Goal: Task Accomplishment & Management: Use online tool/utility

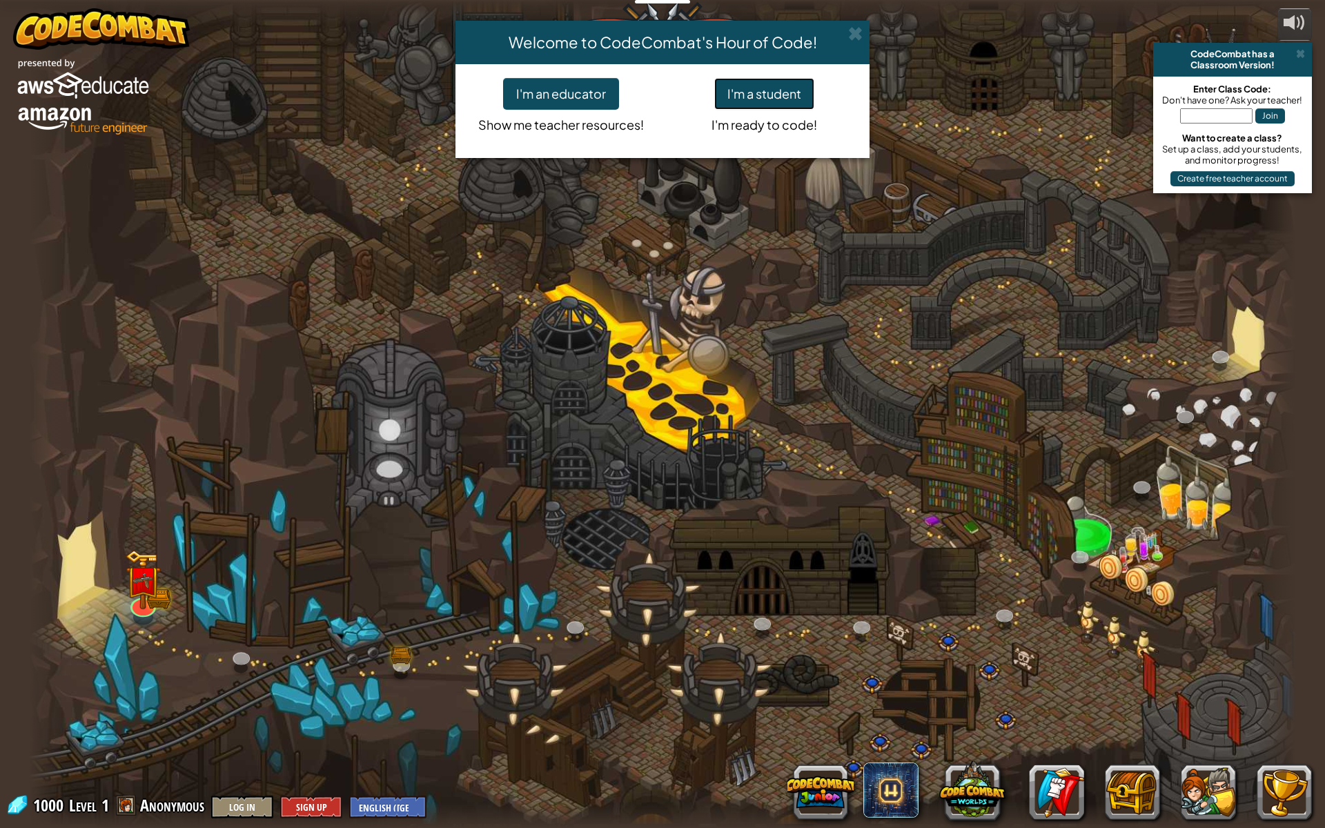
click at [744, 97] on button "I'm a student" at bounding box center [764, 94] width 100 height 32
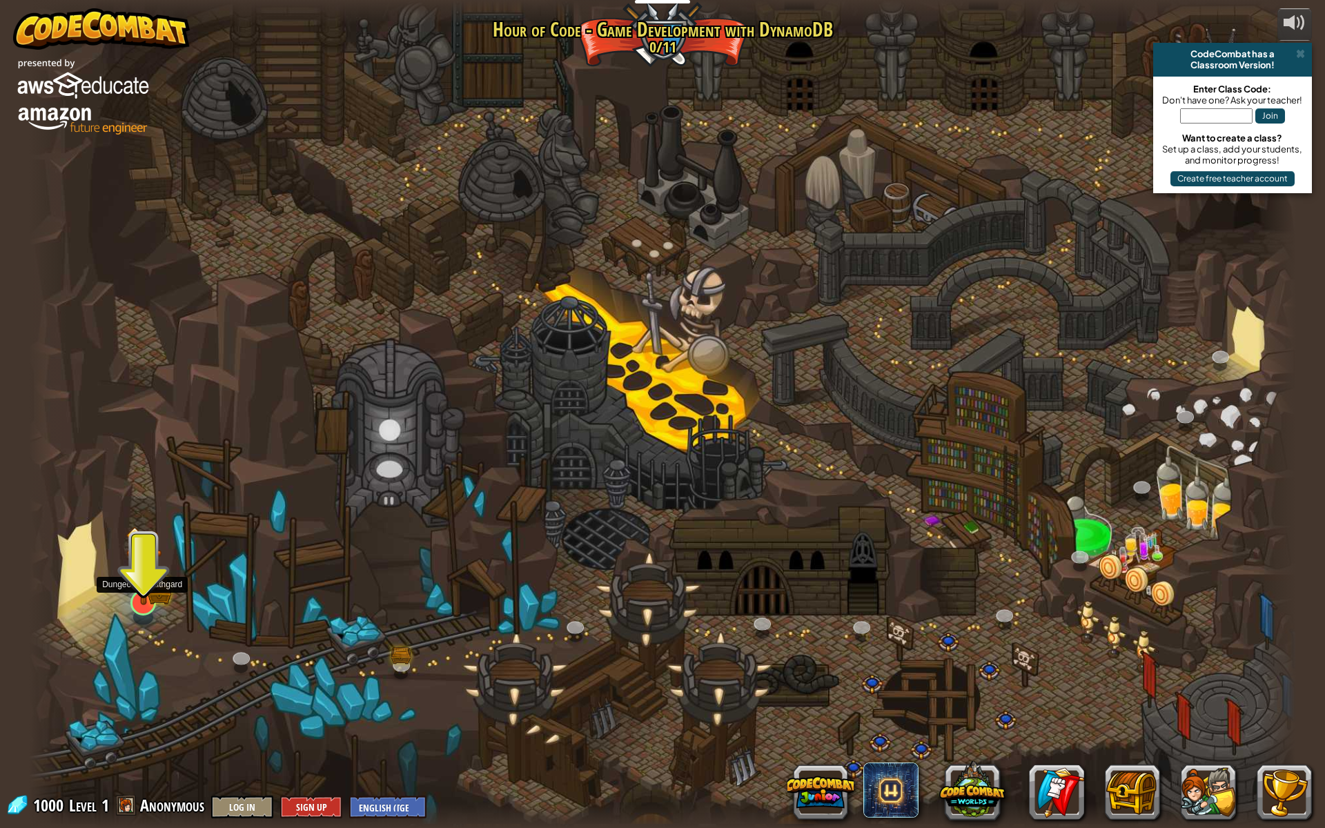
click at [130, 572] on img at bounding box center [144, 565] width 36 height 79
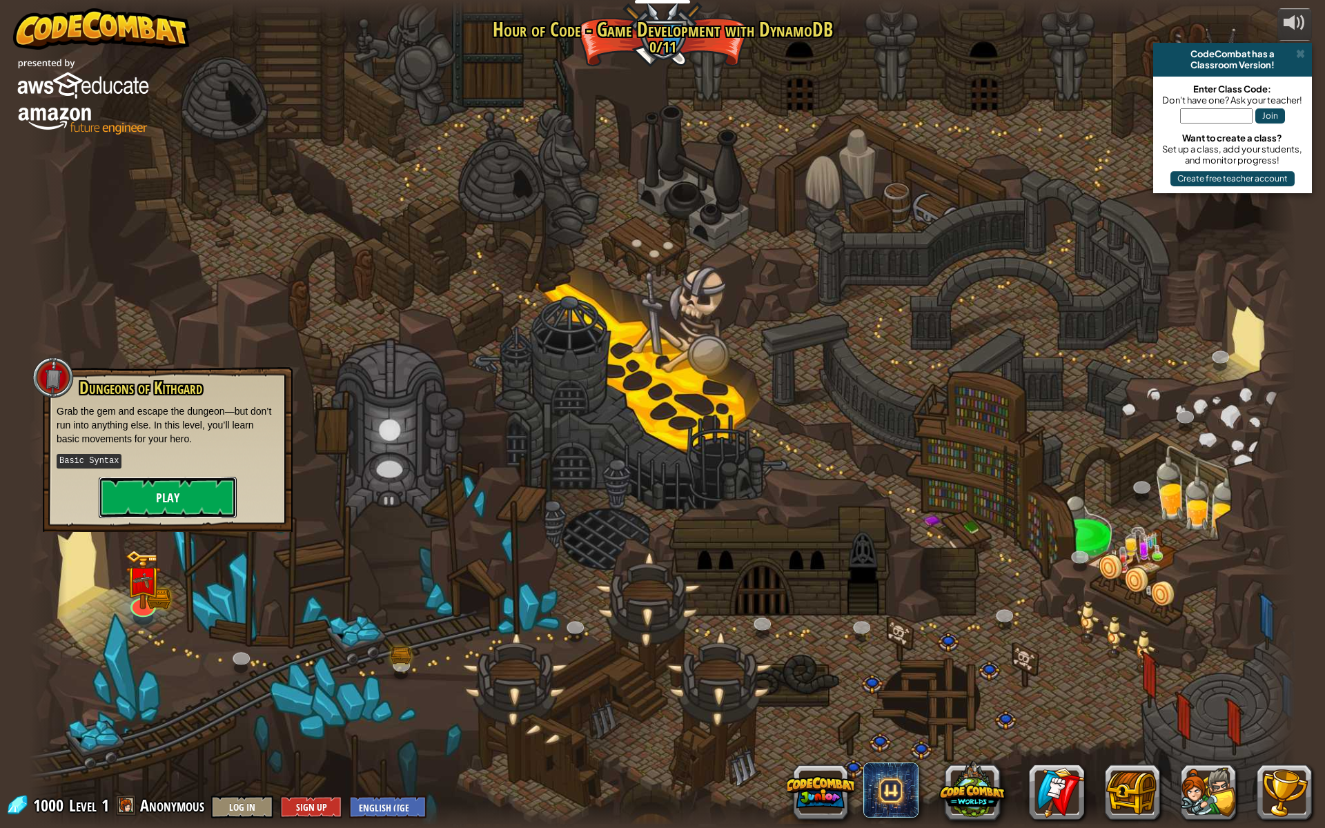
click at [155, 500] on button "Play" at bounding box center [168, 497] width 138 height 41
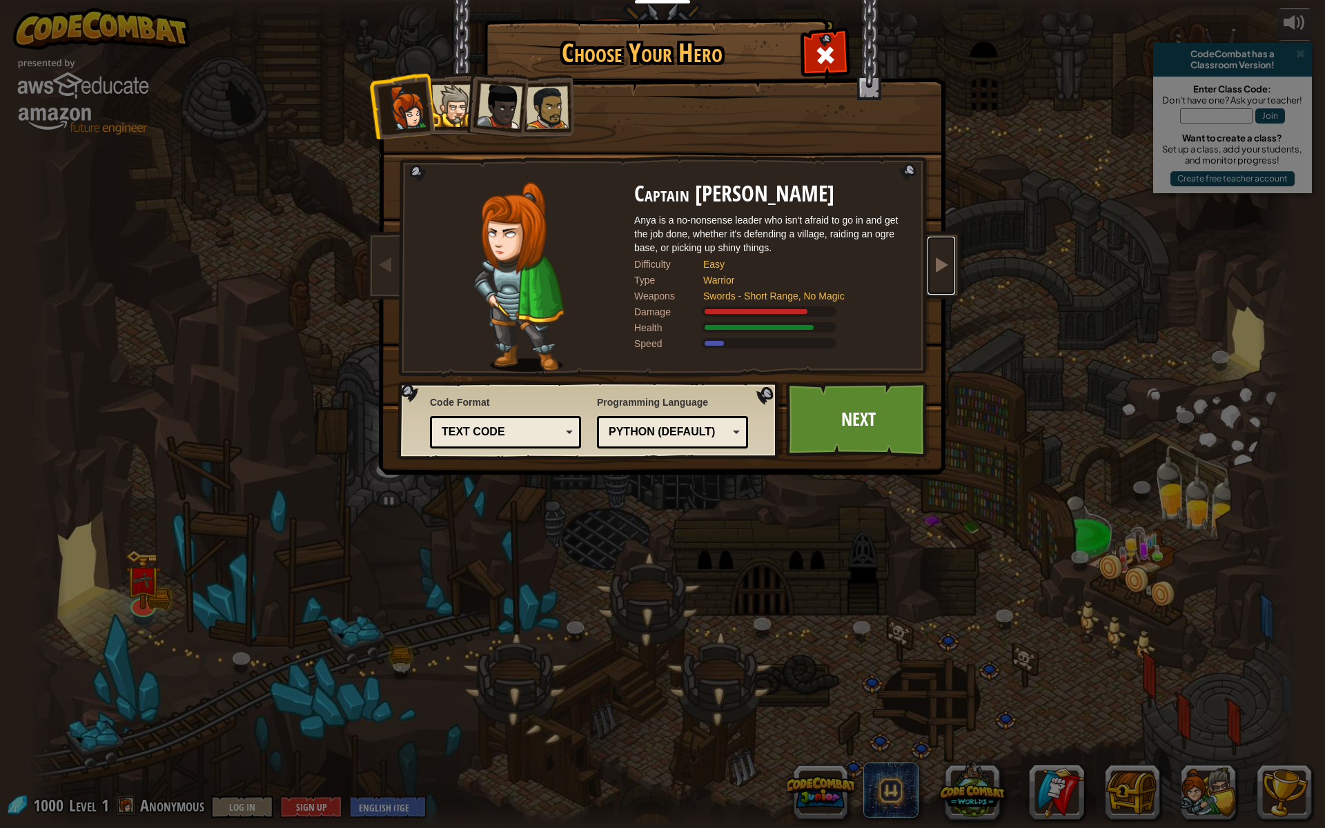
click at [937, 269] on span at bounding box center [941, 264] width 17 height 17
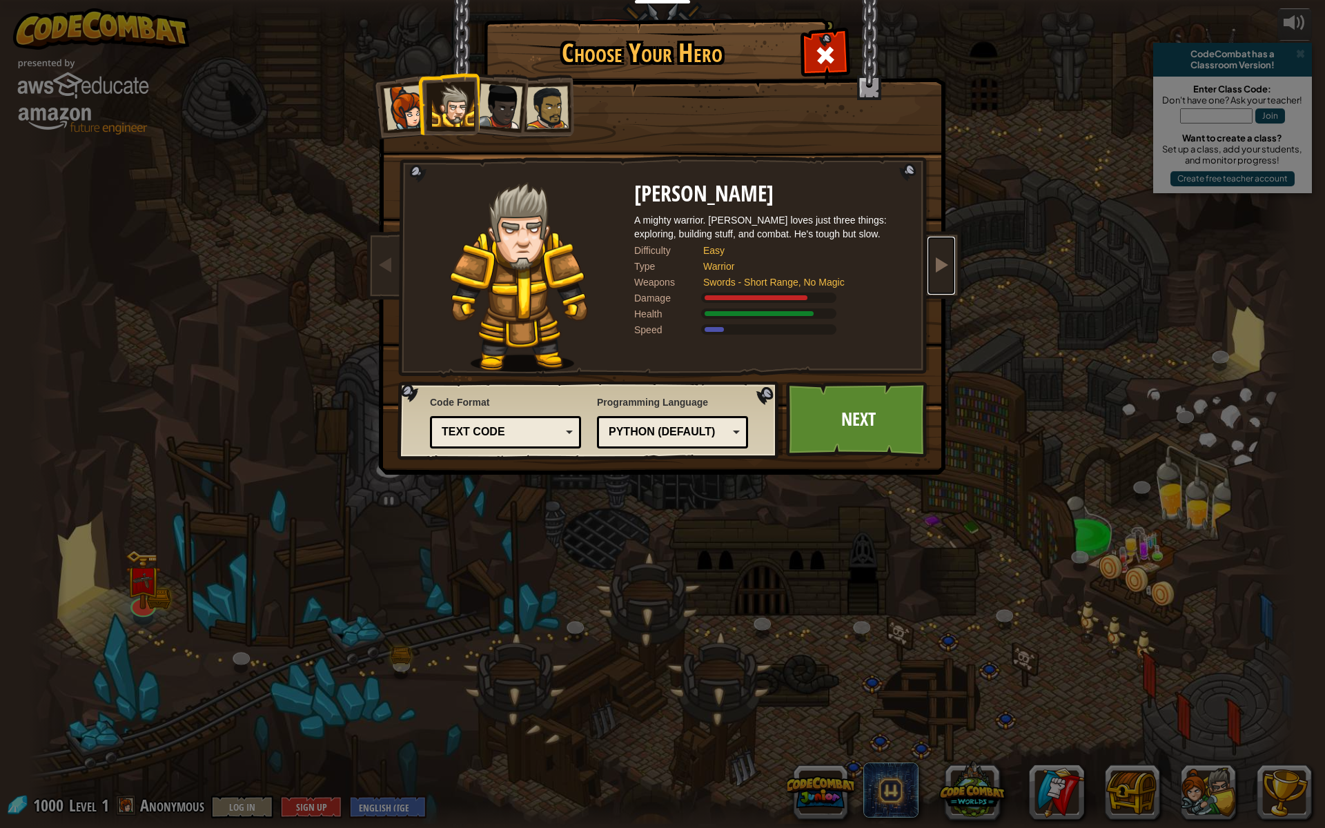
click at [939, 273] on span at bounding box center [941, 264] width 17 height 17
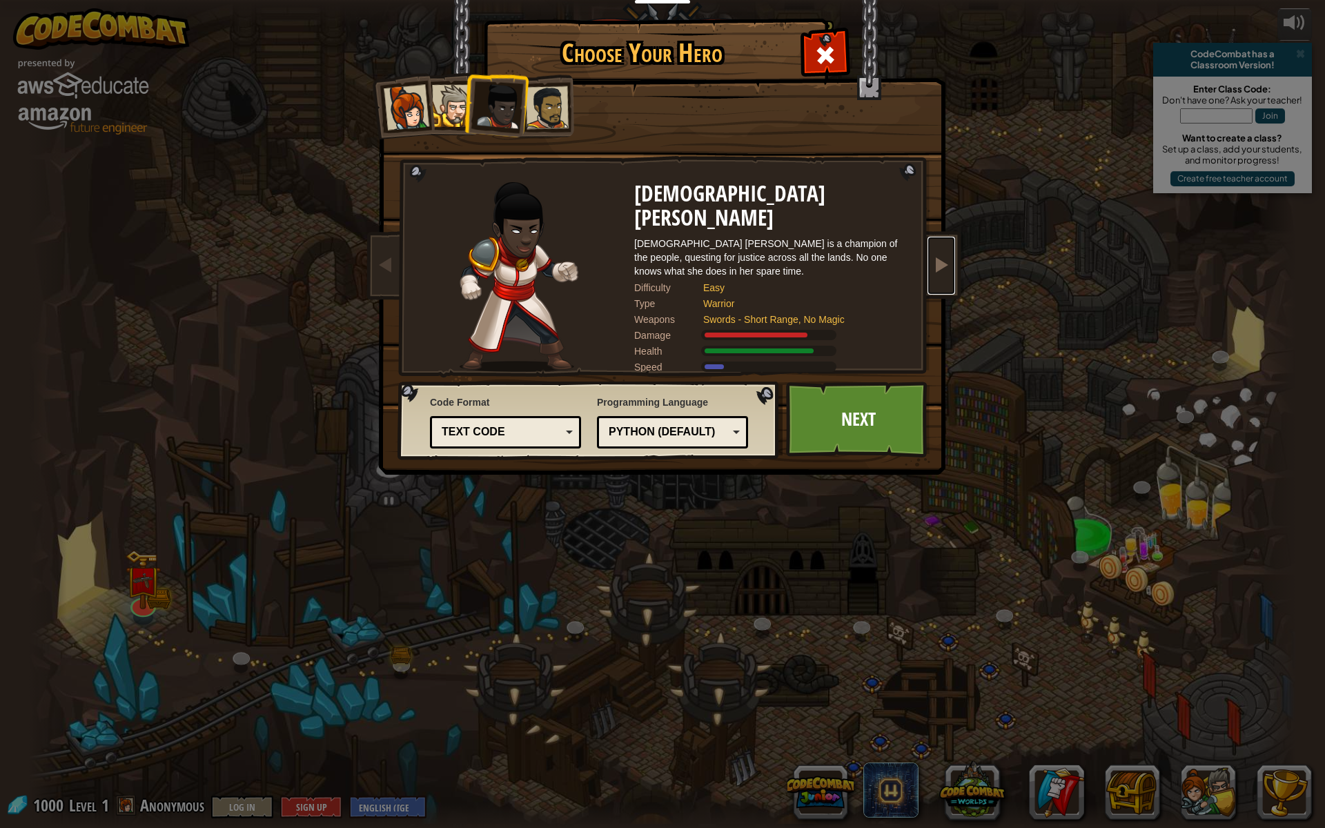
click at [939, 273] on span at bounding box center [941, 264] width 17 height 17
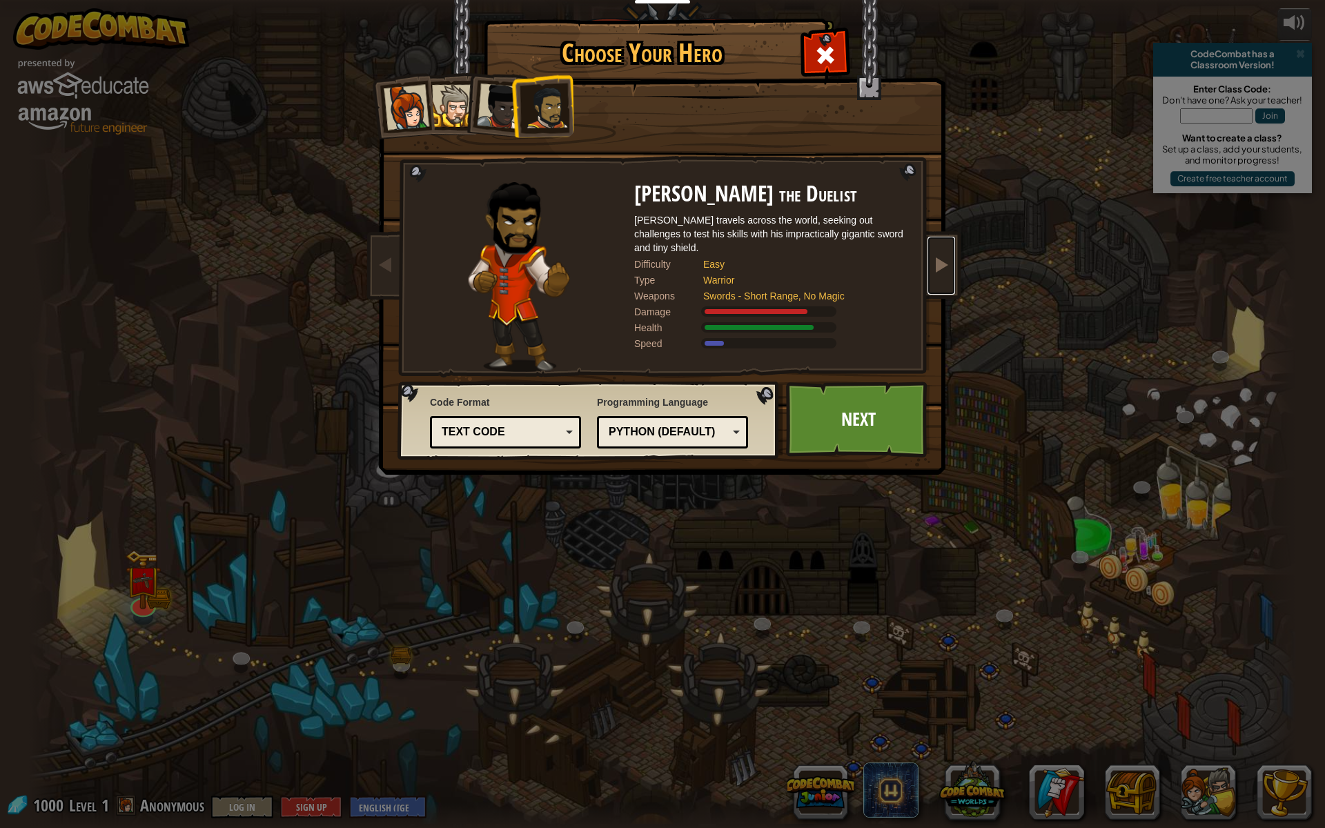
click at [939, 273] on span at bounding box center [941, 264] width 17 height 17
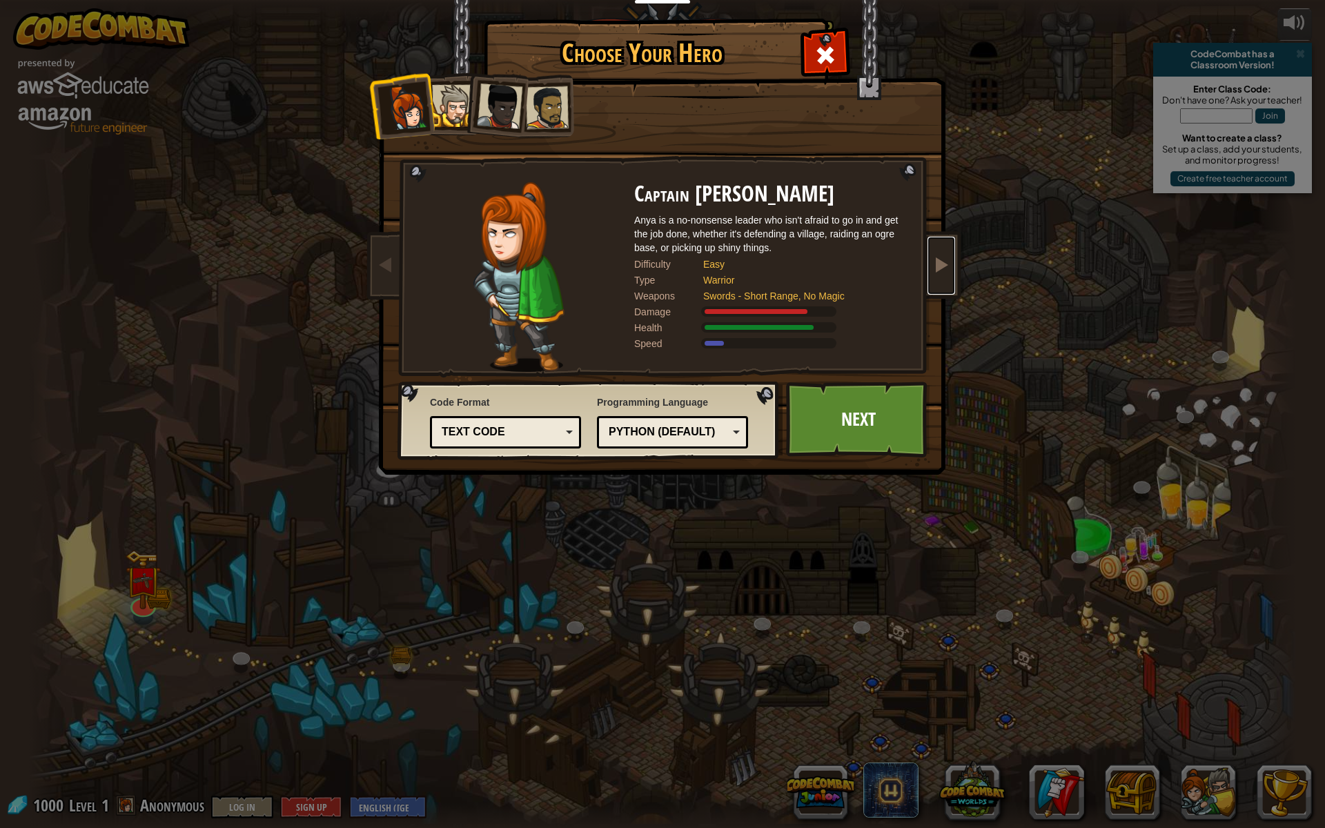
click at [939, 273] on span at bounding box center [941, 264] width 17 height 17
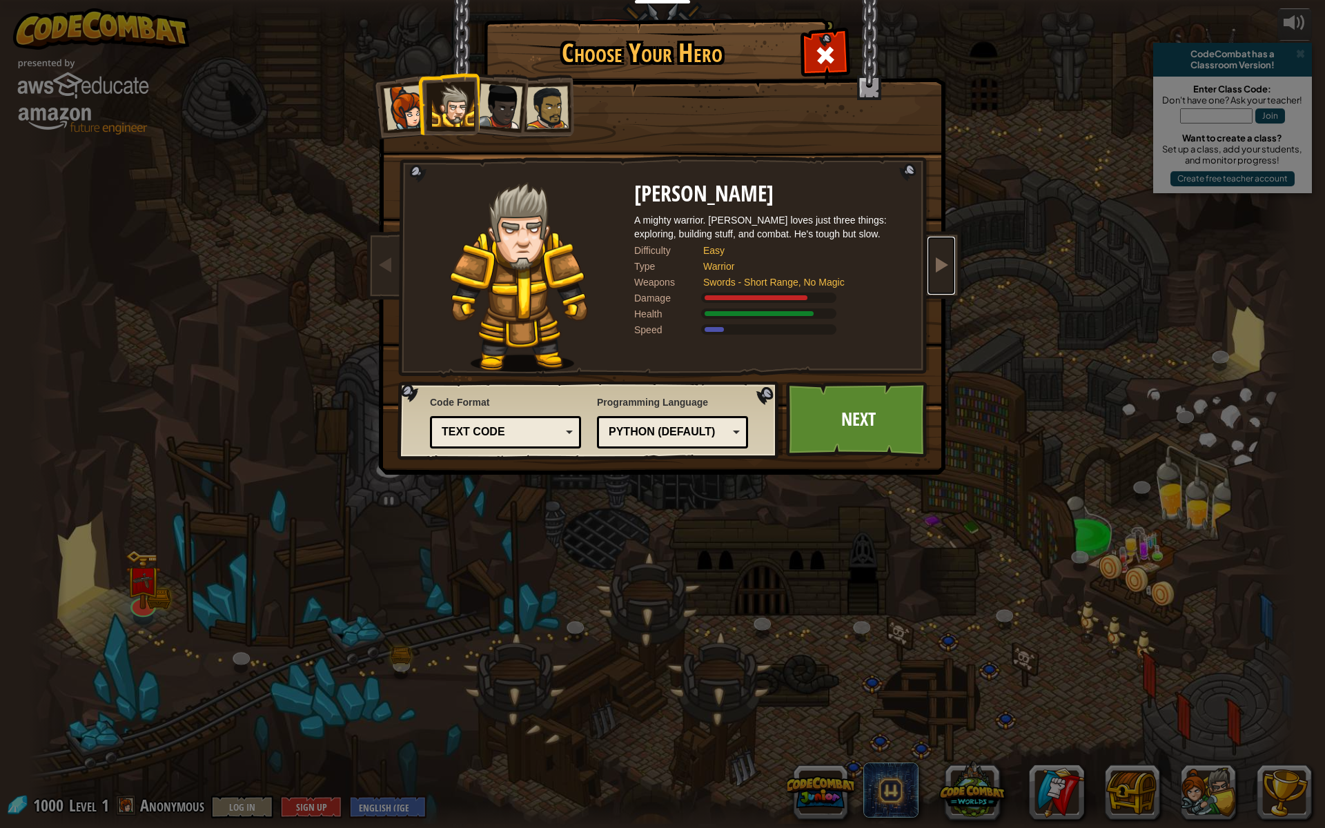
click at [939, 273] on span at bounding box center [941, 264] width 17 height 17
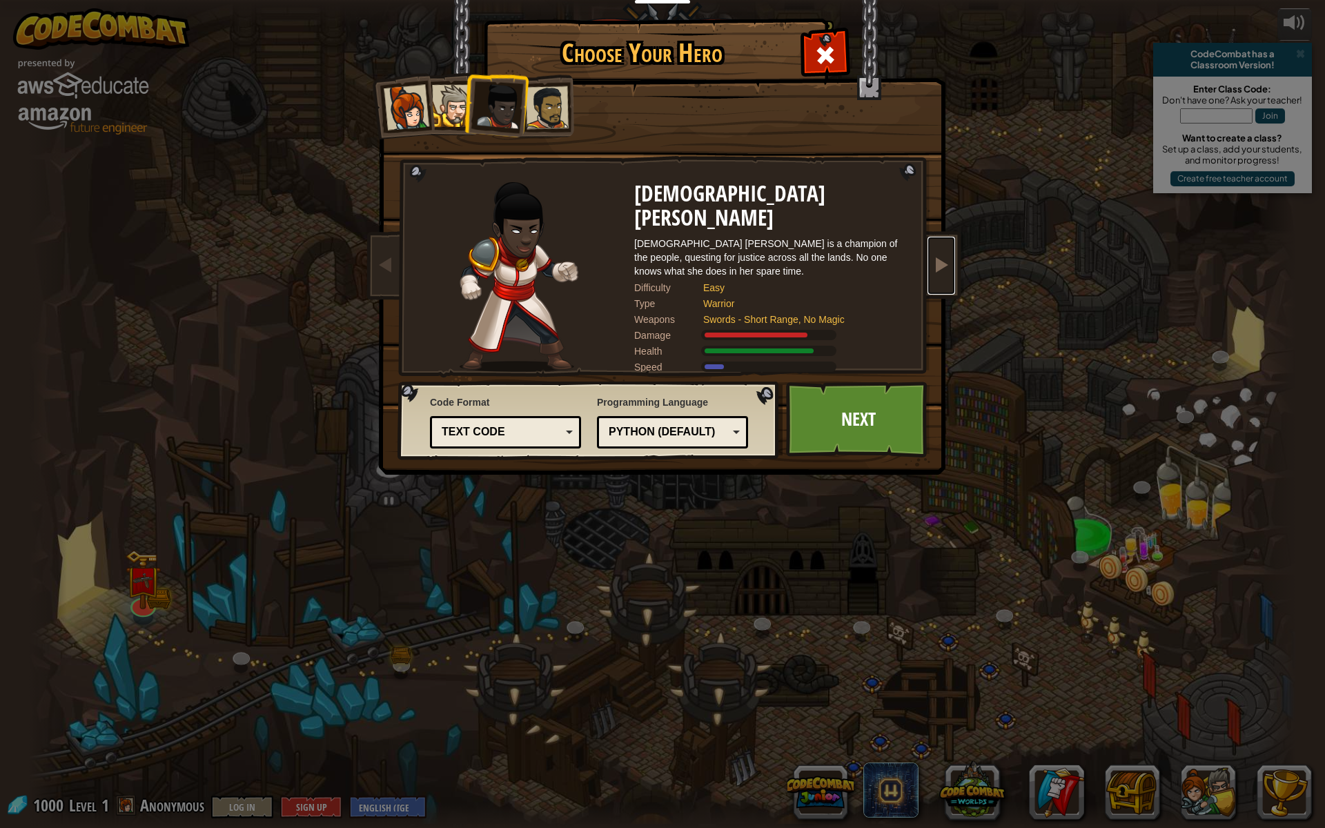
click at [939, 273] on span at bounding box center [941, 264] width 17 height 17
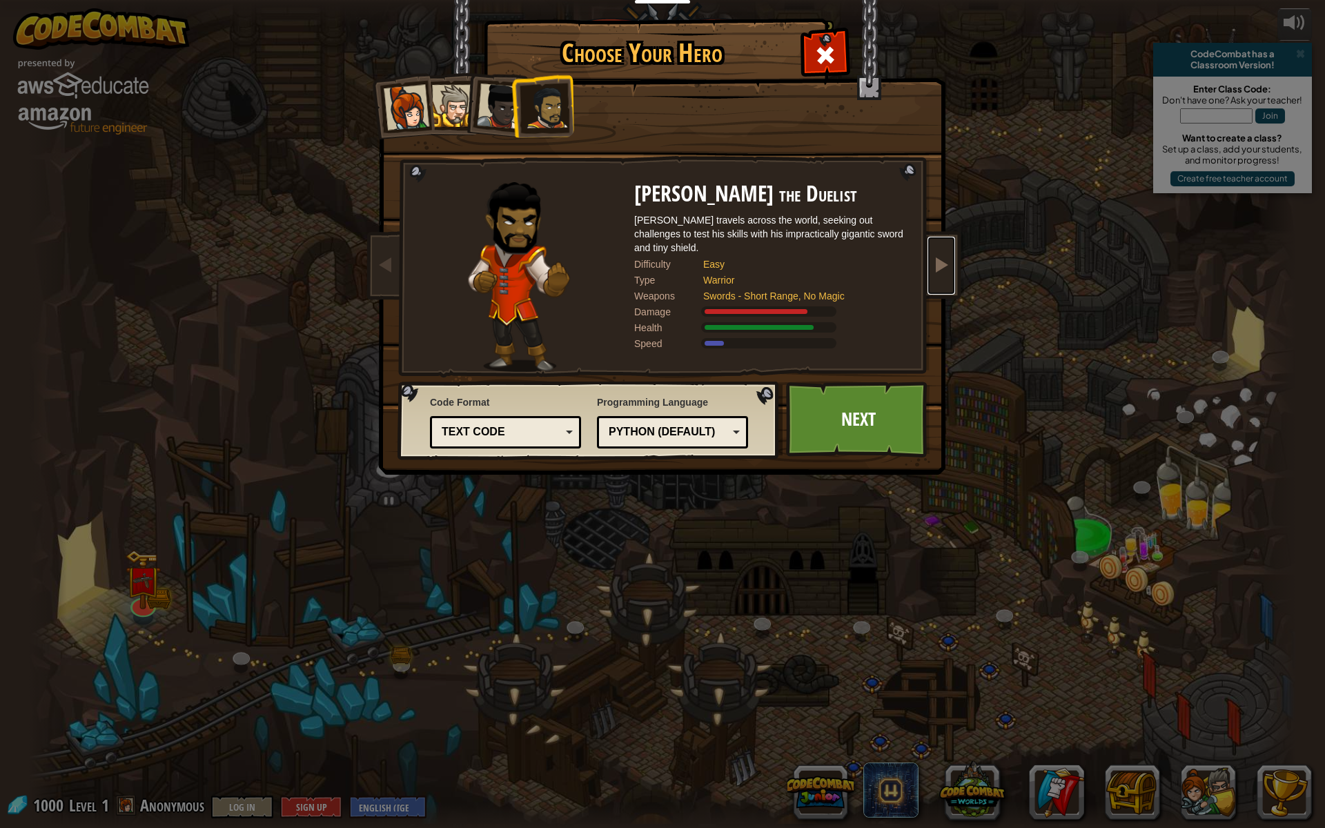
click at [939, 273] on span at bounding box center [941, 264] width 17 height 17
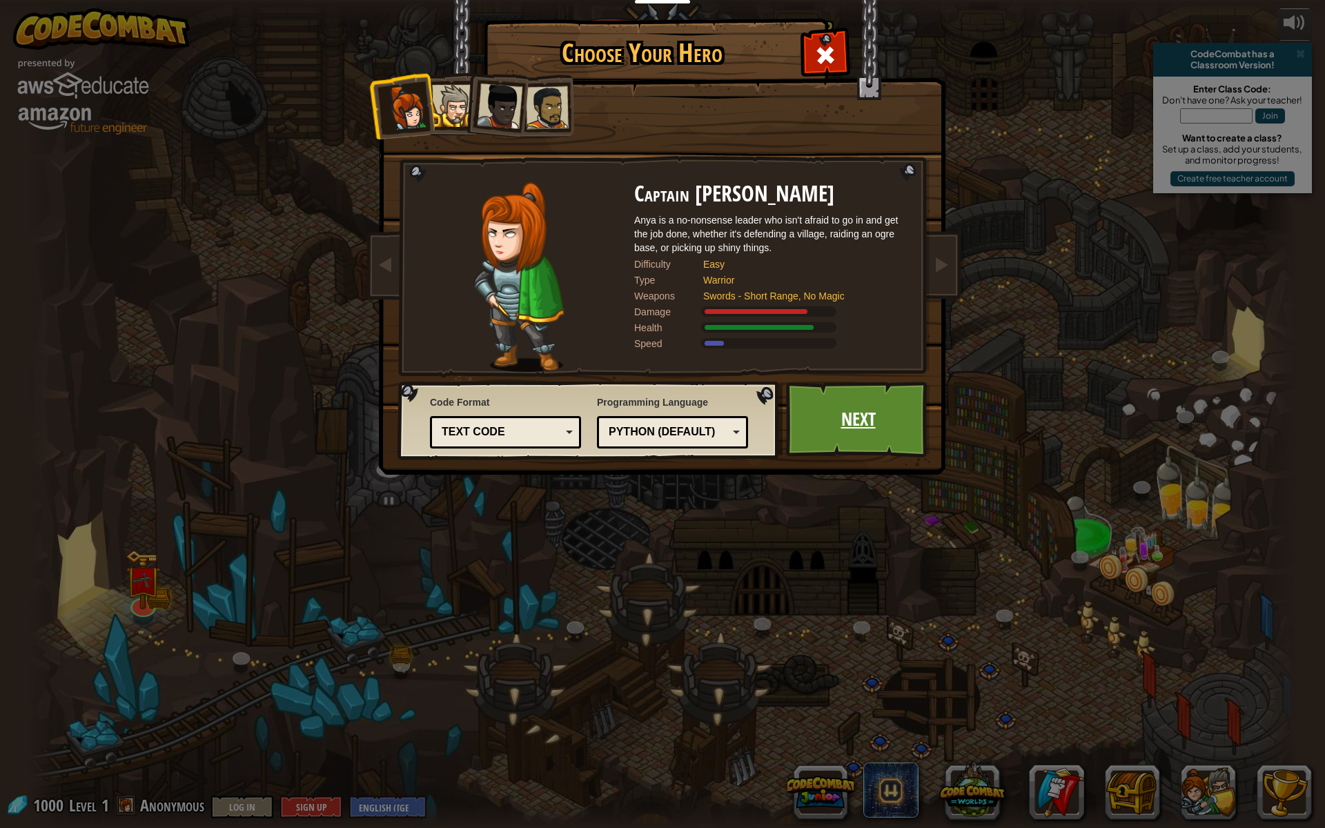
click at [901, 423] on link "Next" at bounding box center [858, 420] width 144 height 76
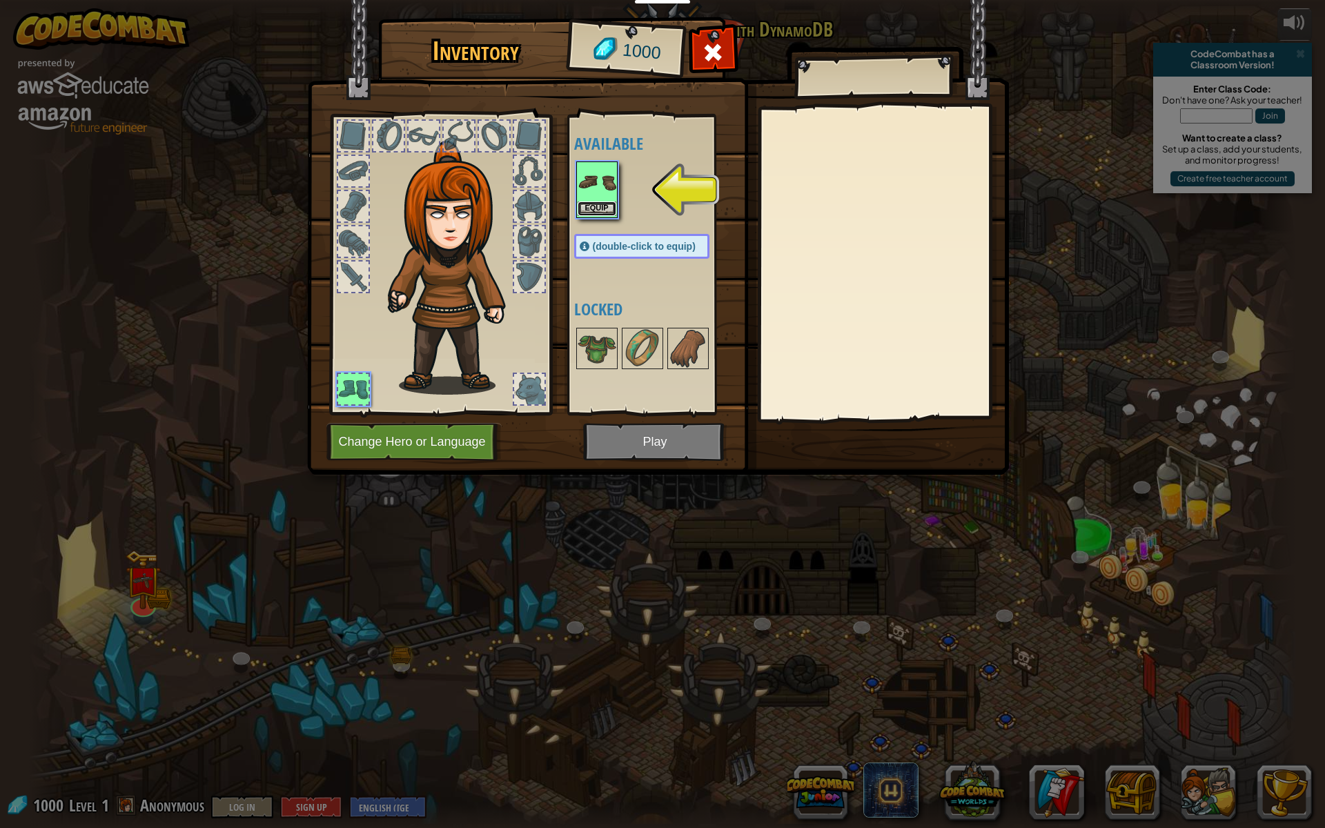
click at [604, 209] on button "Equip" at bounding box center [596, 208] width 39 height 14
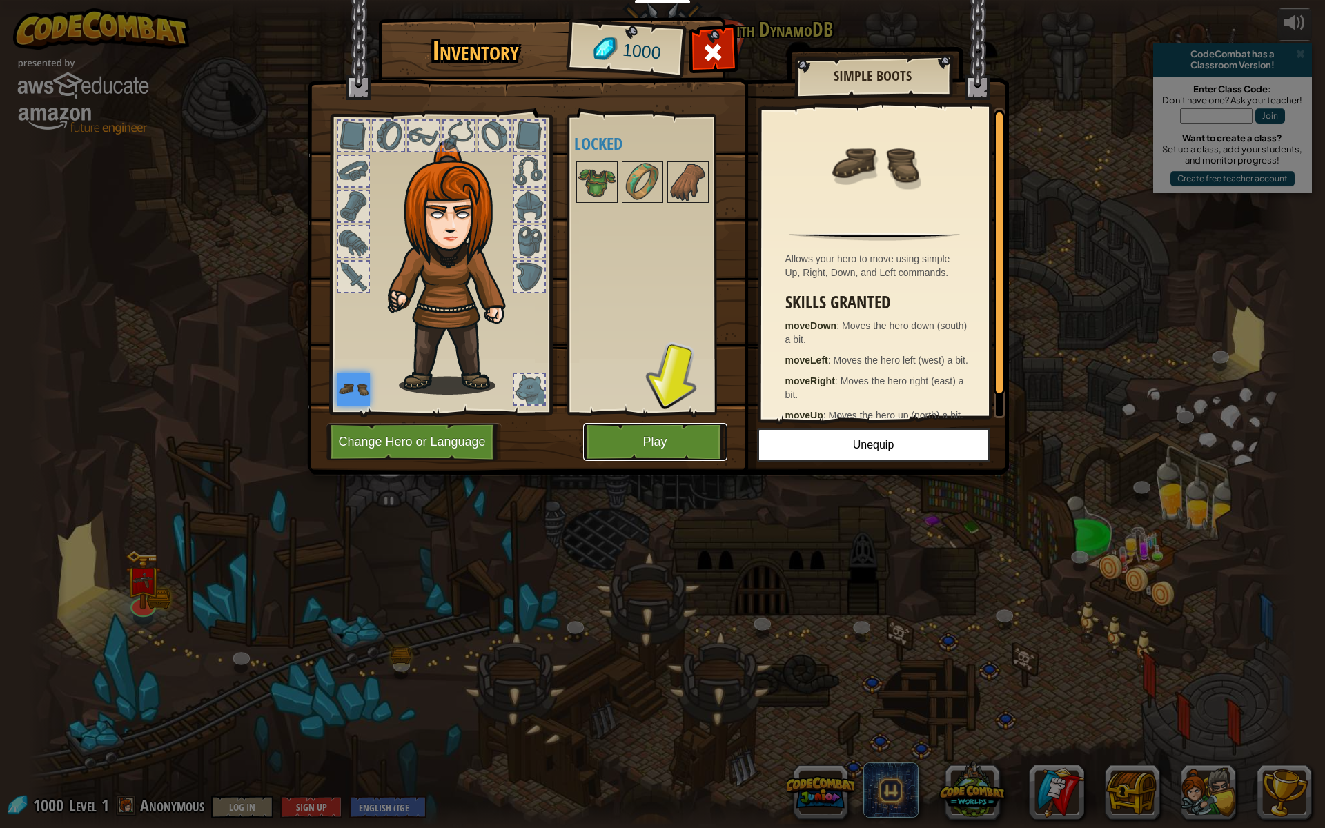
click at [636, 455] on button "Play" at bounding box center [655, 442] width 144 height 38
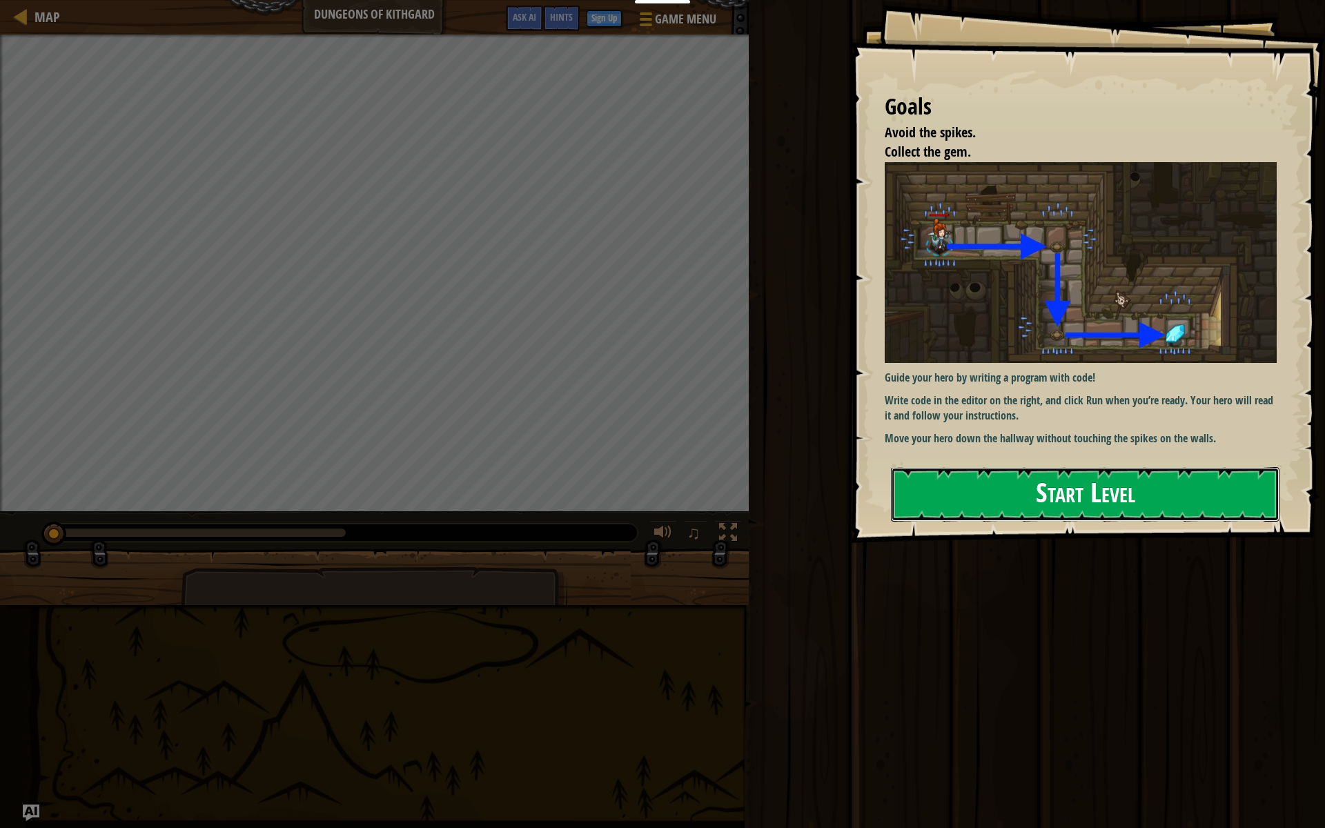
click at [1014, 484] on button "Start Level" at bounding box center [1085, 494] width 388 height 55
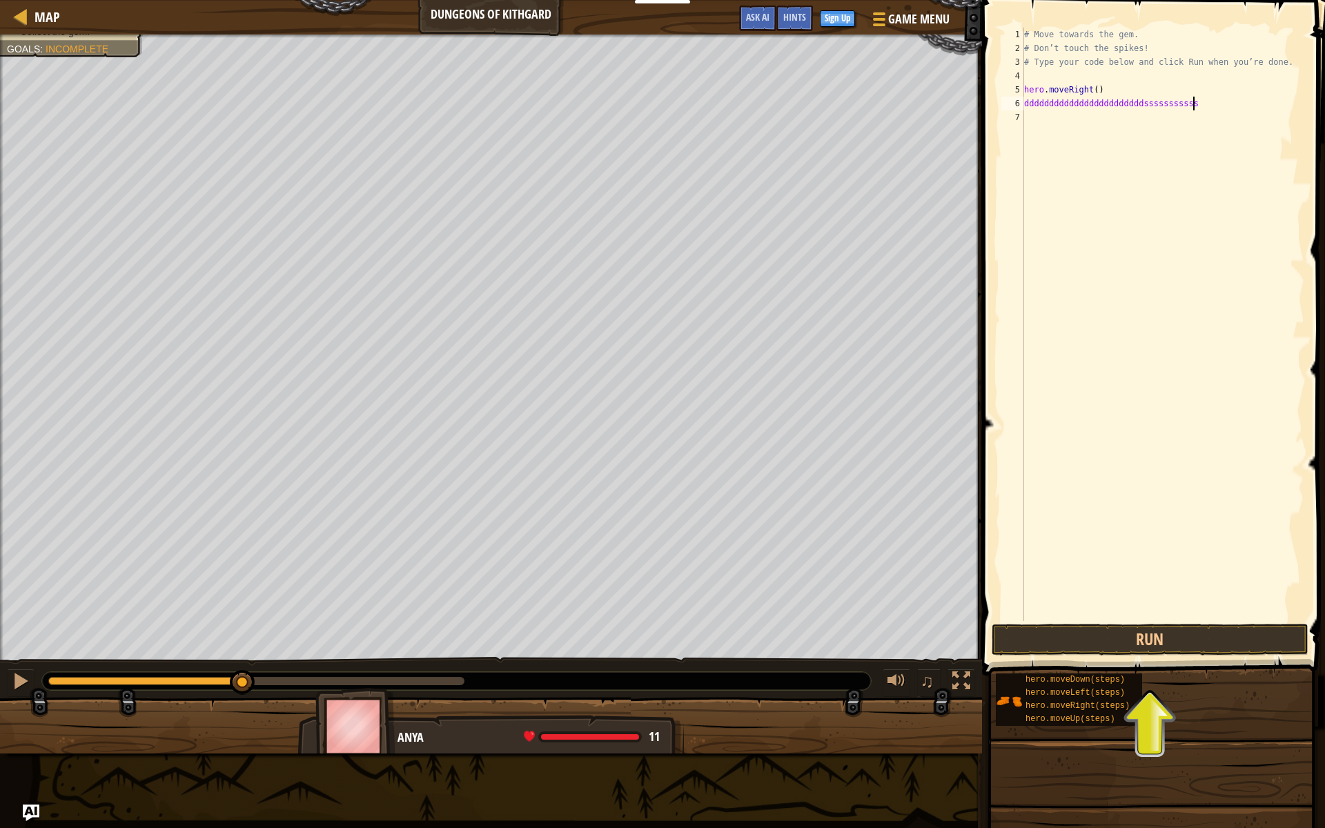
scroll to position [6, 24]
click at [1202, 627] on button "Run" at bounding box center [1149, 640] width 317 height 32
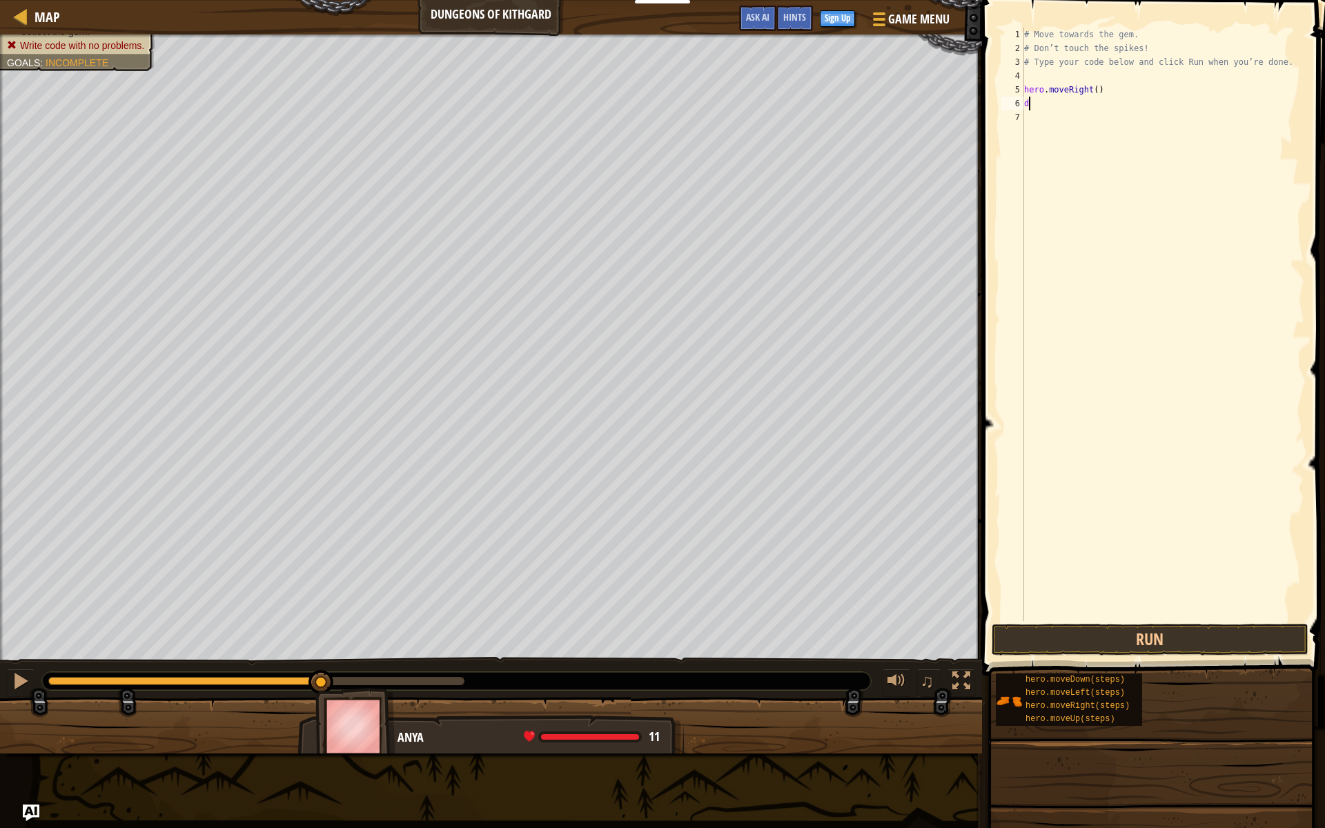
scroll to position [6, 0]
click at [1234, 633] on button "Run" at bounding box center [1149, 640] width 317 height 32
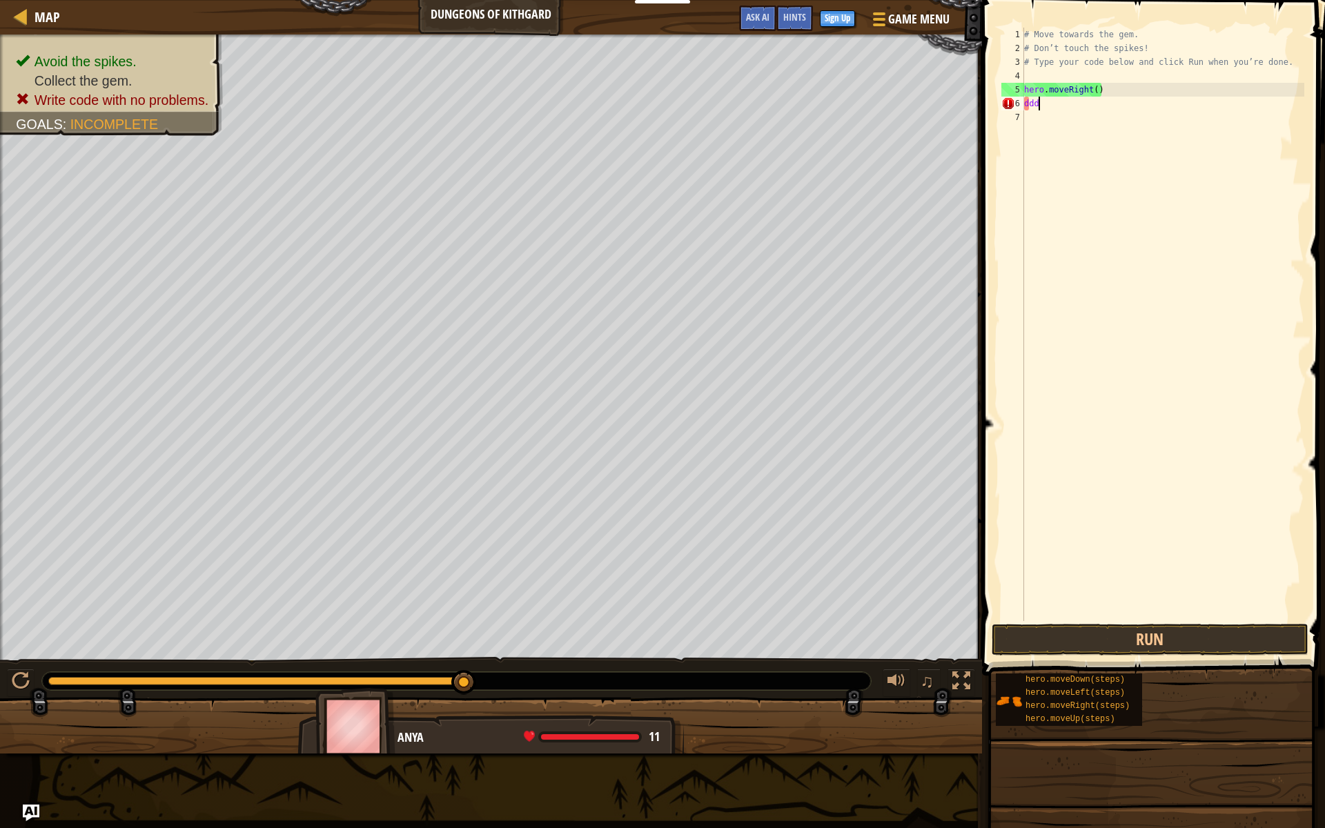
scroll to position [6, 1]
click at [1218, 635] on button "Run" at bounding box center [1149, 640] width 317 height 32
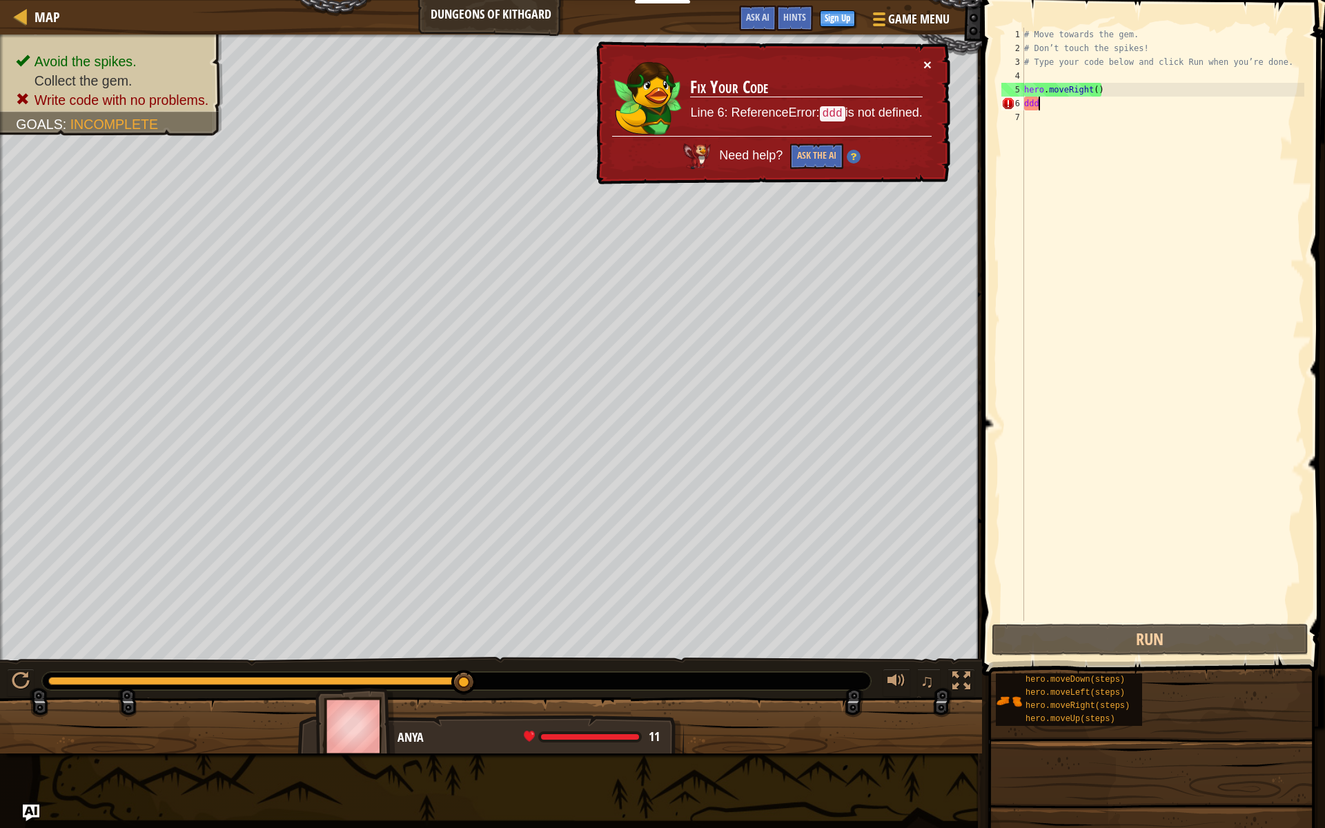
click at [925, 64] on button "×" at bounding box center [927, 64] width 8 height 14
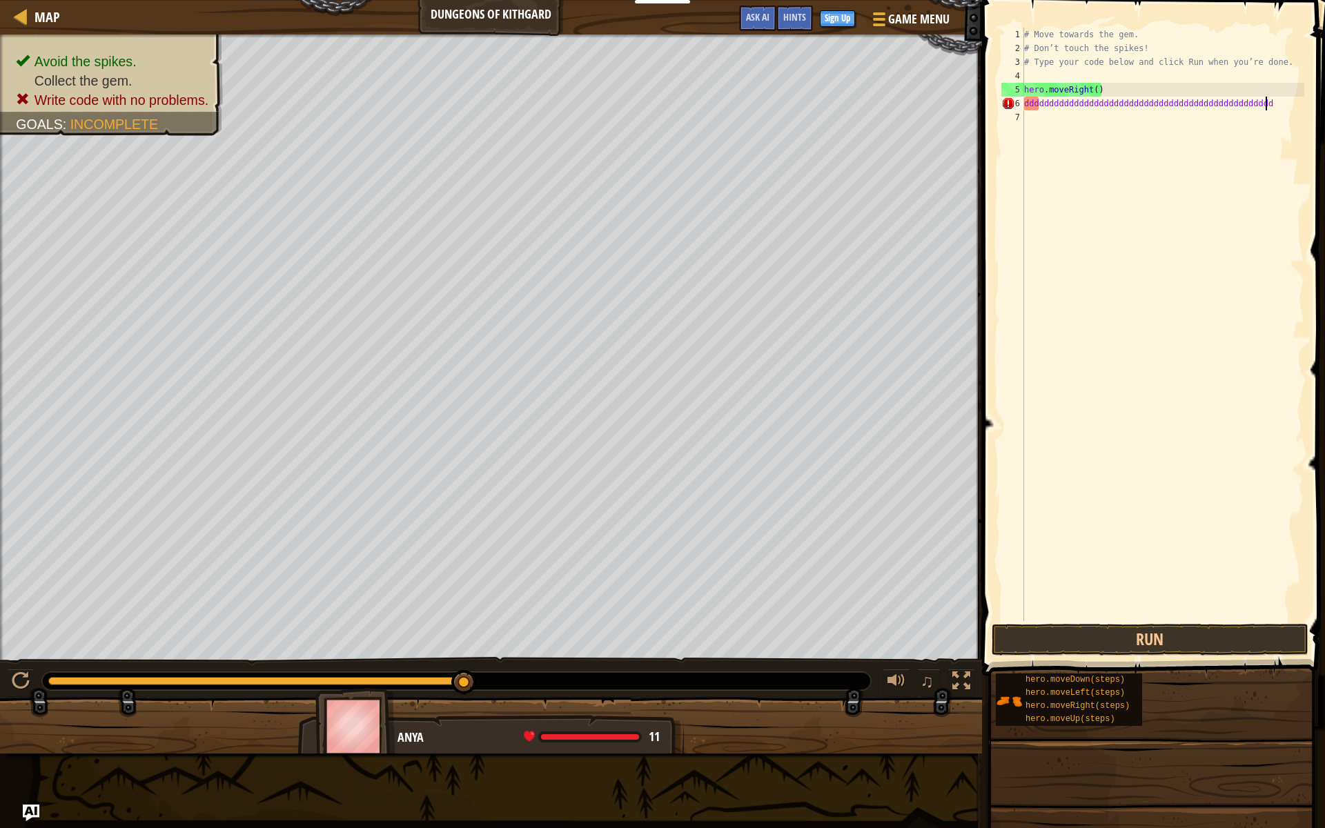
scroll to position [6, 36]
type textarea "ddddddddddddd"
